Goal: Information Seeking & Learning: Learn about a topic

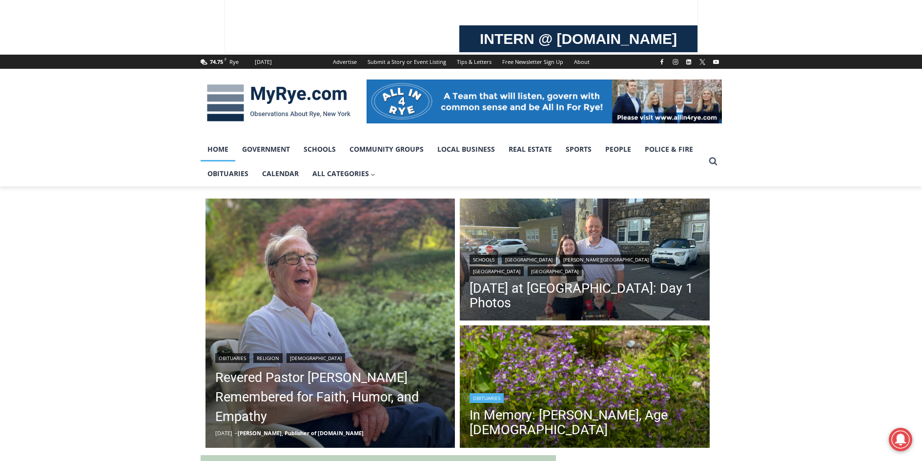
scroll to position [98, 0]
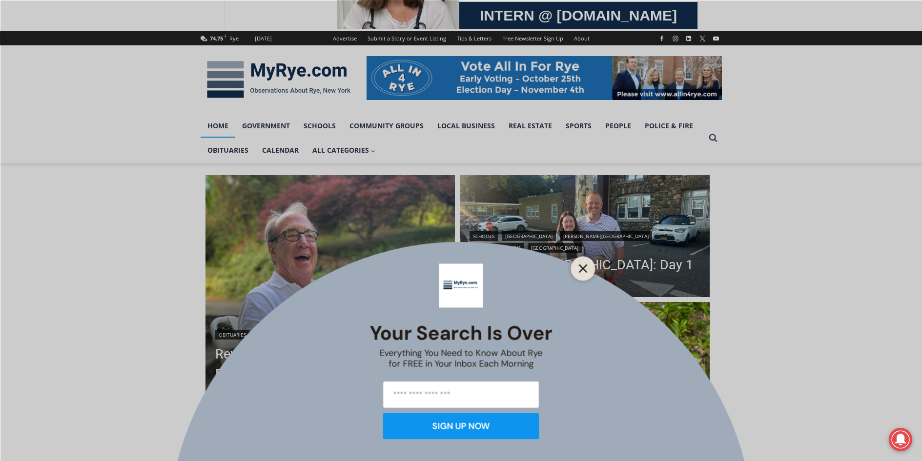
click at [587, 269] on icon "Close" at bounding box center [583, 268] width 9 height 9
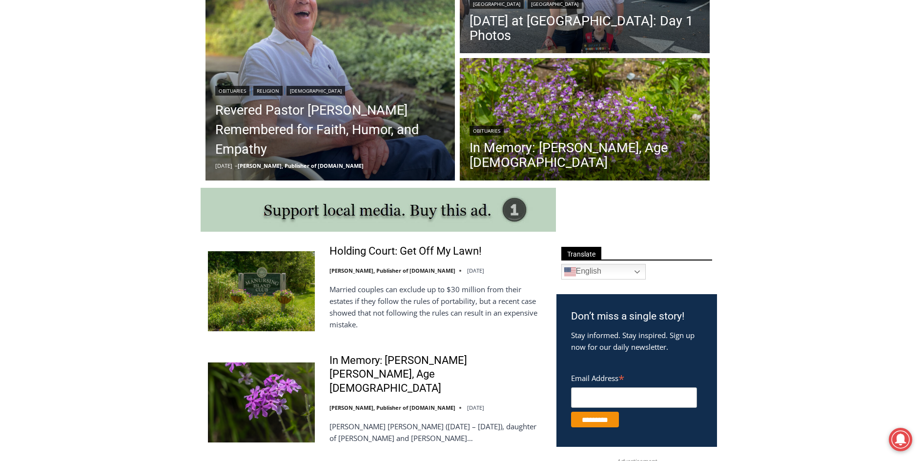
scroll to position [488, 0]
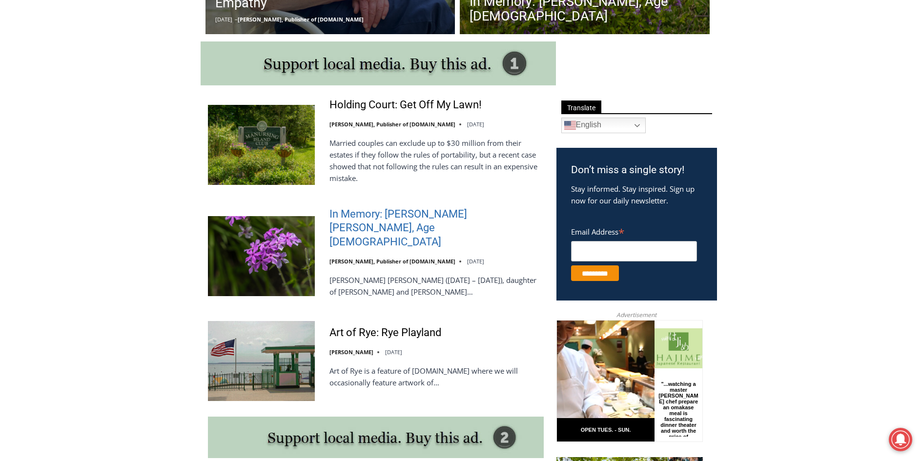
click at [389, 220] on link "In Memory: [PERSON_NAME] [PERSON_NAME], Age [DEMOGRAPHIC_DATA]" at bounding box center [437, 228] width 214 height 42
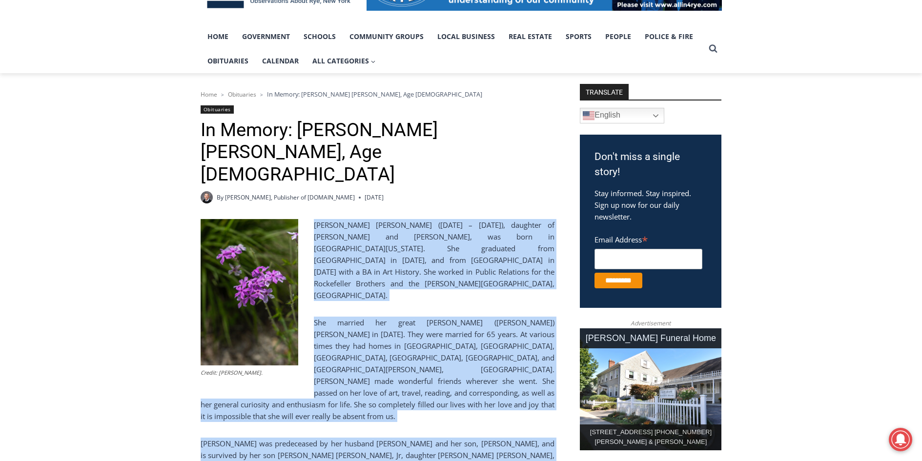
scroll to position [246, 0]
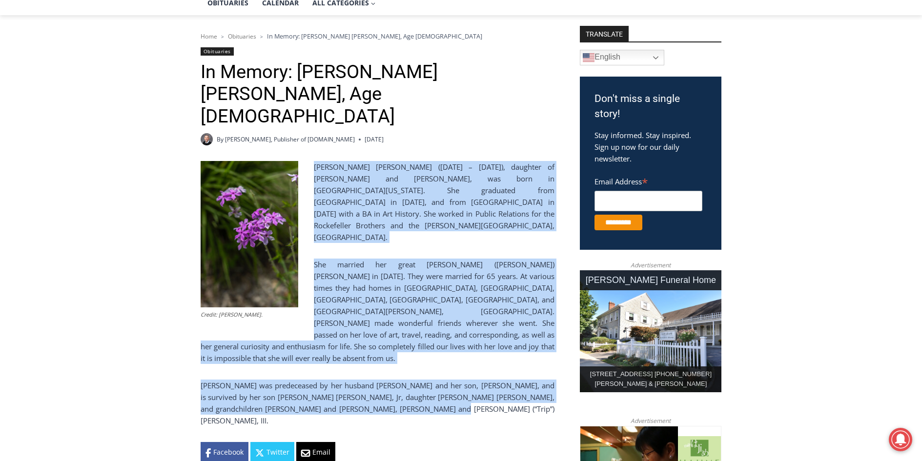
drag, startPoint x: 314, startPoint y: 295, endPoint x: 527, endPoint y: 344, distance: 218.0
click at [527, 344] on div "Credit: Alex Lee. Barbara Porter Schofield (December 7, 1934 – July 29, 2025), …" at bounding box center [378, 312] width 354 height 302
copy div "Barbara Porter Schofield (December 7, 1934 – July 29, 2025), daughter of Freder…"
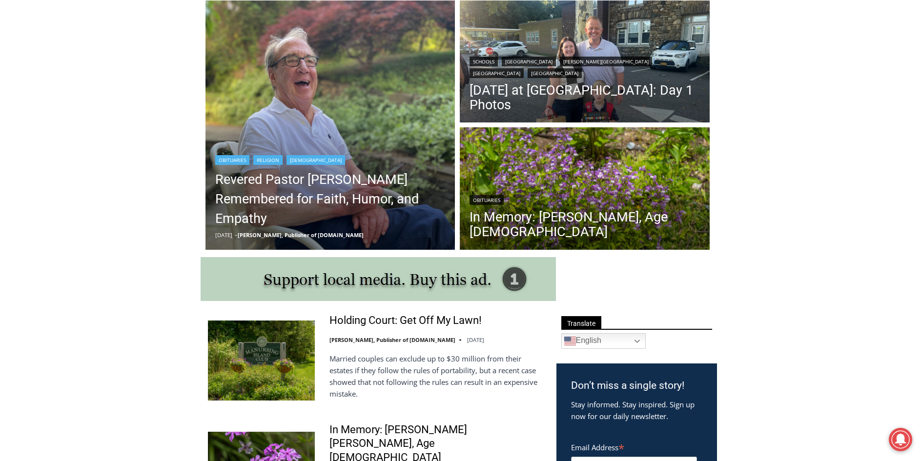
scroll to position [273, 0]
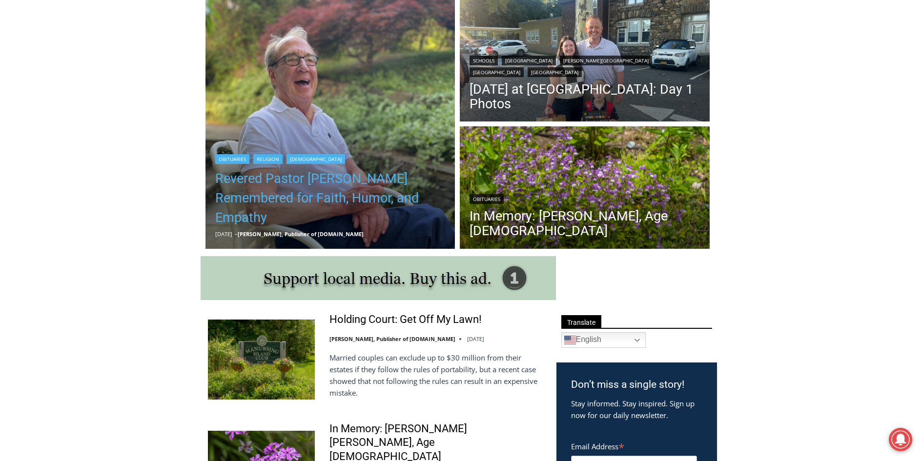
click at [331, 189] on link "Revered Pastor [PERSON_NAME] Remembered for Faith, Humor, and Empathy" at bounding box center [330, 198] width 230 height 59
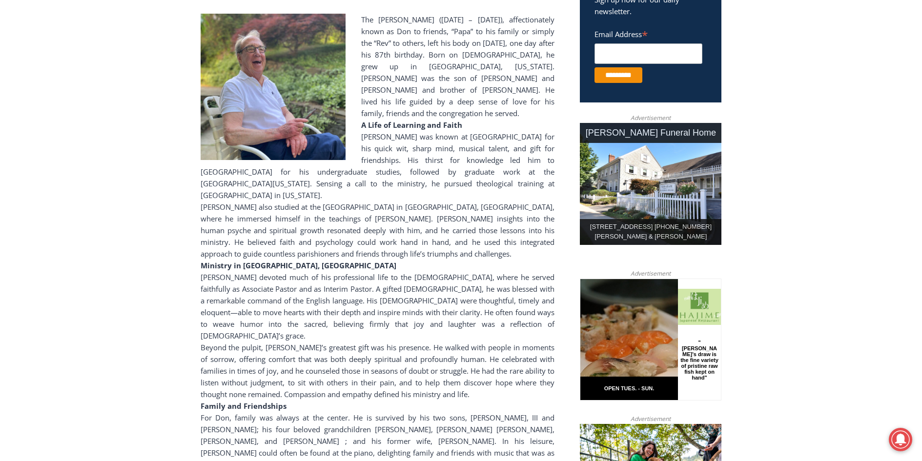
scroll to position [391, 0]
